Goal: Obtain resource: Download file/media

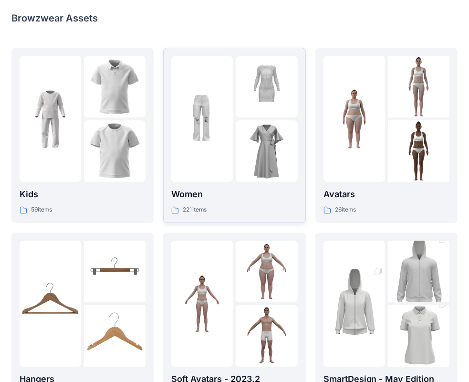
click at [232, 177] on div at bounding box center [202, 119] width 62 height 126
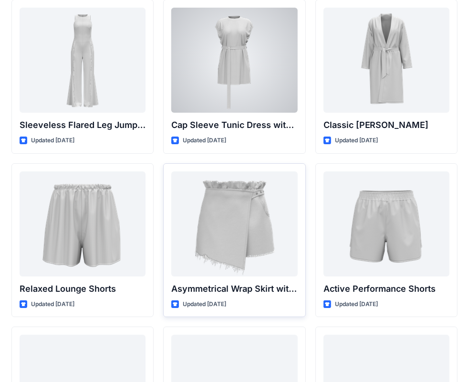
scroll to position [2236, 0]
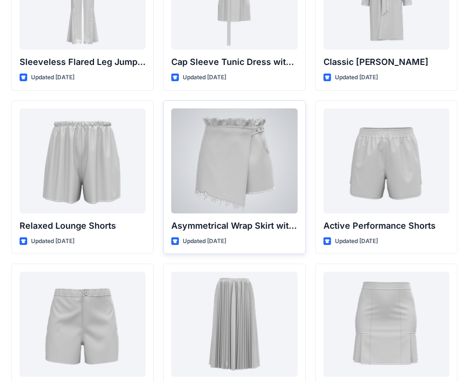
click at [257, 185] on div at bounding box center [234, 160] width 126 height 105
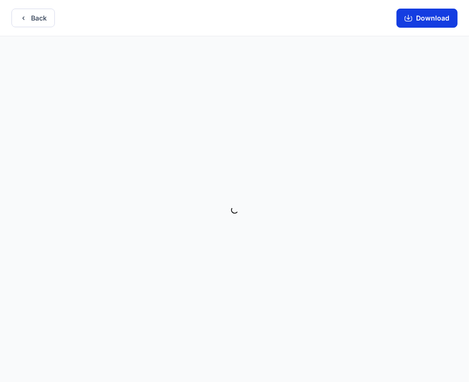
click at [425, 19] on button "Download" at bounding box center [426, 18] width 61 height 19
click at [20, 11] on button "Back" at bounding box center [32, 18] width 43 height 19
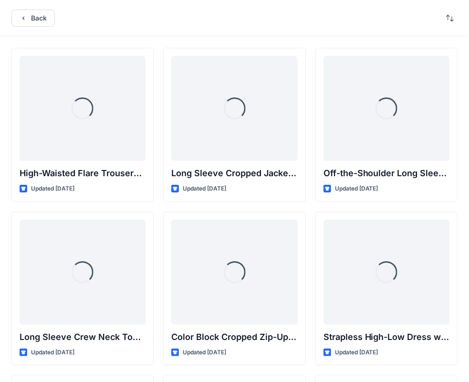
scroll to position [2236, 0]
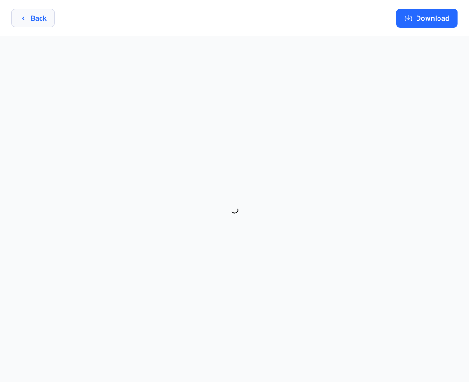
click at [19, 21] on button "Back" at bounding box center [32, 18] width 43 height 19
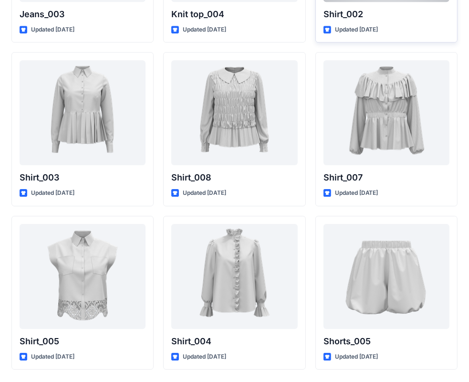
scroll to position [4278, 0]
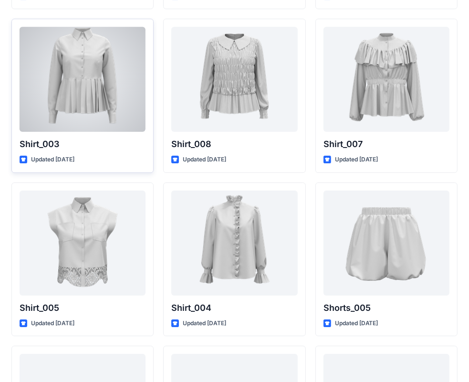
click at [93, 89] on div at bounding box center [83, 79] width 126 height 105
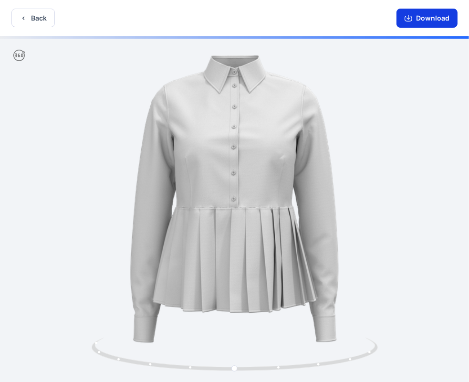
click at [441, 21] on button "Download" at bounding box center [426, 18] width 61 height 19
click at [25, 12] on button "Back" at bounding box center [32, 18] width 43 height 19
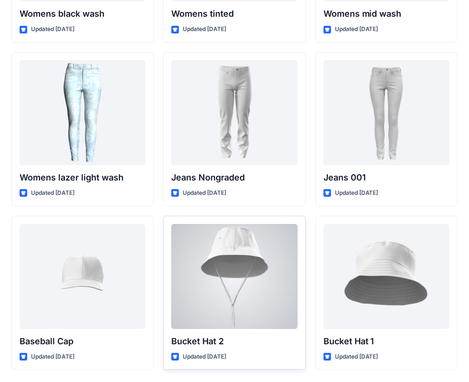
scroll to position [6893, 0]
